Goal: Task Accomplishment & Management: Complete application form

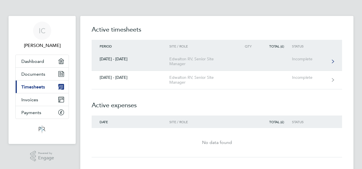
click at [302, 57] on div "Incomplete" at bounding box center [309, 59] width 35 height 5
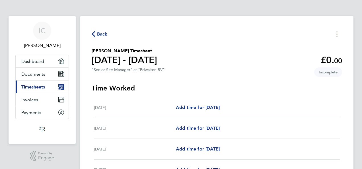
click at [219, 111] on div "[DATE] Add time for [DATE] Add time for [DATE]" at bounding box center [217, 107] width 246 height 21
click at [215, 107] on span "Add time for [DATE]" at bounding box center [198, 107] width 44 height 5
select select "30"
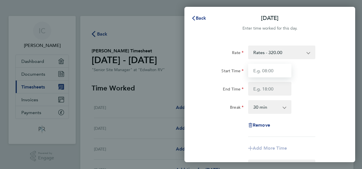
click at [273, 71] on input "Start Time" at bounding box center [269, 71] width 43 height 14
type input "07:30"
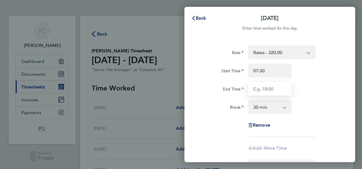
type input "17:00"
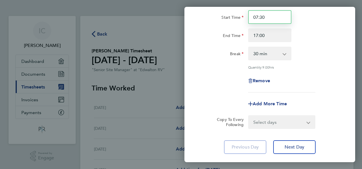
scroll to position [56, 0]
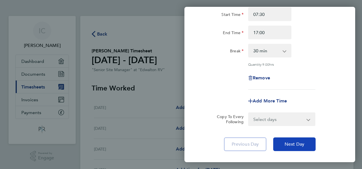
click at [297, 142] on span "Next Day" at bounding box center [295, 145] width 20 height 6
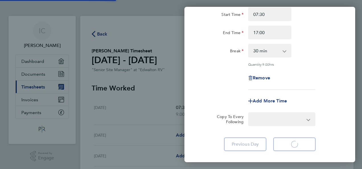
select select "30"
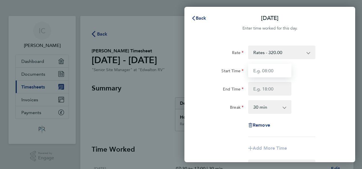
click at [280, 71] on input "Start Time" at bounding box center [269, 71] width 43 height 14
type input "07:30"
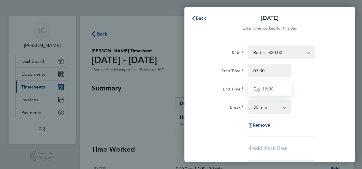
type input "17:00"
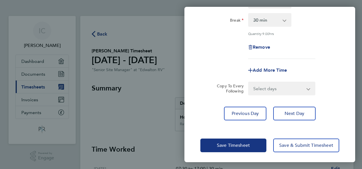
scroll to position [88, 0]
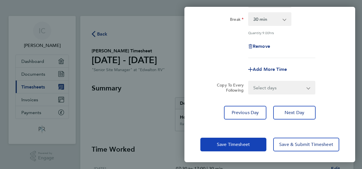
click at [243, 145] on span "Save Timesheet" at bounding box center [233, 145] width 33 height 6
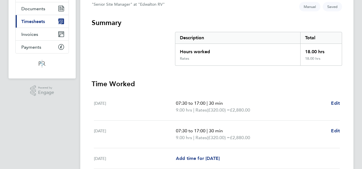
scroll to position [67, 0]
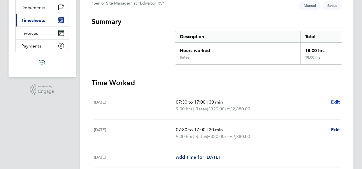
click at [334, 101] on span "Edit" at bounding box center [335, 101] width 9 height 5
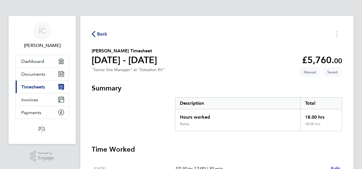
select select "30"
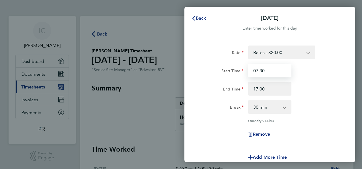
click at [277, 71] on input "07:30" at bounding box center [269, 71] width 43 height 14
type input "0"
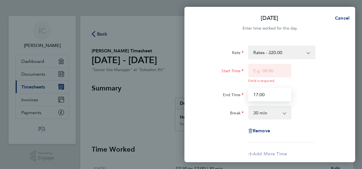
click at [267, 91] on input "17:00" at bounding box center [269, 95] width 43 height 14
type input "1"
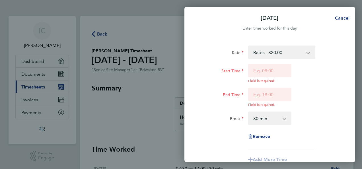
click at [303, 118] on div "Break 0 min 15 min 30 min 45 min 60 min 75 min 90 min" at bounding box center [270, 119] width 144 height 14
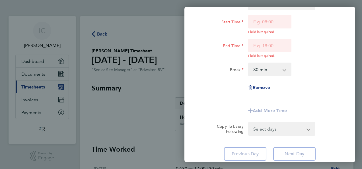
scroll to position [51, 0]
click at [294, 154] on app-form-button "Next Day" at bounding box center [293, 153] width 46 height 14
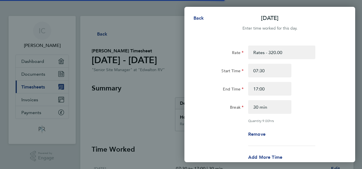
select select "30"
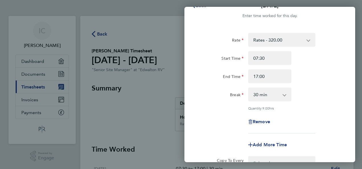
scroll to position [13, 0]
click at [306, 42] on select "Rates - 320.00" at bounding box center [278, 40] width 59 height 13
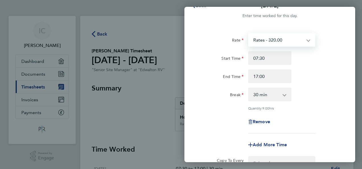
click at [325, 80] on div "End Time 17:00" at bounding box center [270, 76] width 144 height 14
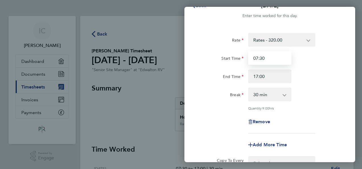
click at [266, 59] on input "07:30" at bounding box center [269, 58] width 43 height 14
type input "0"
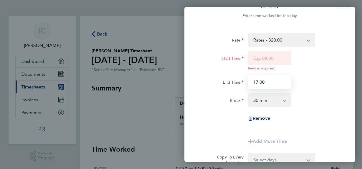
click at [267, 75] on input "17:00" at bounding box center [269, 82] width 43 height 14
click at [302, 70] on div "Start Time Field is required." at bounding box center [270, 60] width 144 height 19
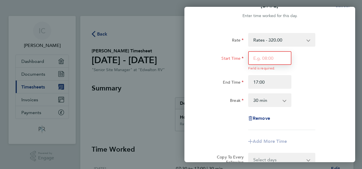
click at [275, 58] on input "Start Time" at bounding box center [269, 58] width 43 height 14
type input "07:30"
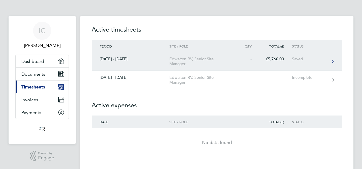
click at [296, 60] on div "Saved" at bounding box center [309, 59] width 35 height 5
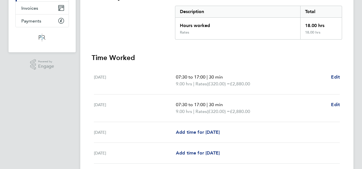
scroll to position [93, 0]
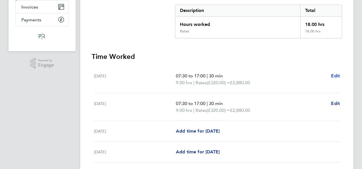
click at [333, 75] on span "Edit" at bounding box center [335, 75] width 9 height 5
select select "30"
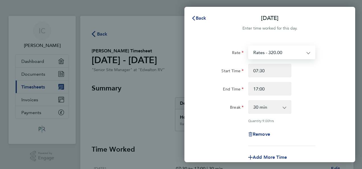
click at [308, 53] on select "Rates - 320.00" at bounding box center [278, 52] width 59 height 13
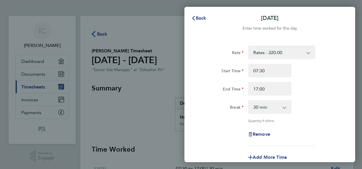
click at [322, 78] on div "Start Time 07:30 End Time 17:00" at bounding box center [270, 80] width 144 height 32
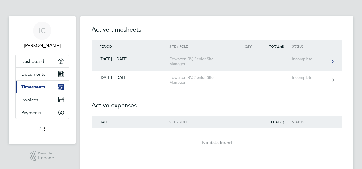
click at [304, 59] on div "Incomplete" at bounding box center [309, 59] width 35 height 5
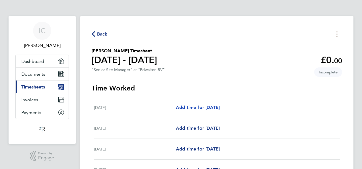
click at [215, 107] on span "Add time for [DATE]" at bounding box center [198, 107] width 44 height 5
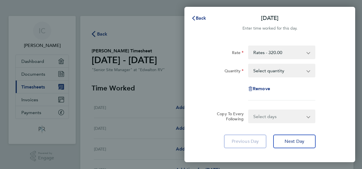
click at [308, 71] on app-icon-cross-button at bounding box center [311, 70] width 7 height 13
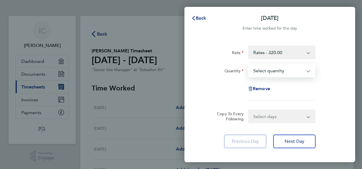
click at [275, 70] on select "Select quantity 0.5 1" at bounding box center [278, 70] width 59 height 13
select select "1"
click at [249, 64] on select "Select quantity 0.5 1" at bounding box center [278, 70] width 59 height 13
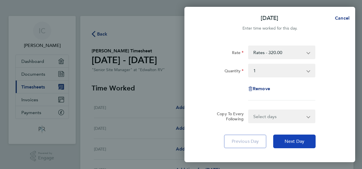
click at [285, 140] on span "Next Day" at bounding box center [295, 142] width 20 height 6
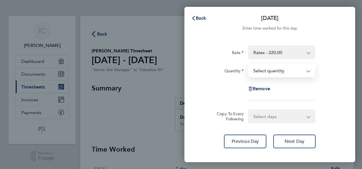
click at [288, 72] on select "Select quantity 0.5 1" at bounding box center [278, 70] width 59 height 13
select select "1"
click at [249, 64] on select "Select quantity 0.5 1" at bounding box center [278, 70] width 59 height 13
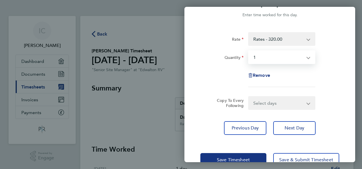
scroll to position [29, 0]
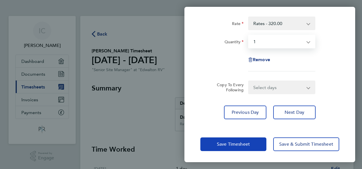
click at [253, 146] on button "Save Timesheet" at bounding box center [233, 145] width 66 height 14
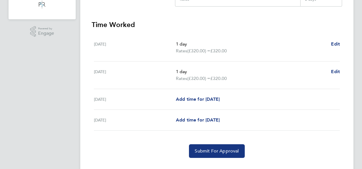
scroll to position [127, 0]
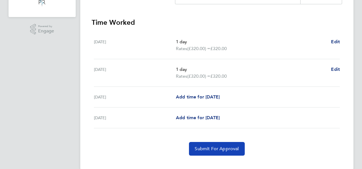
click at [218, 151] on button "Submit For Approval" at bounding box center [217, 149] width 56 height 14
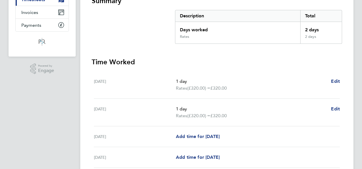
scroll to position [108, 0]
